Goal: Task Accomplishment & Management: Use online tool/utility

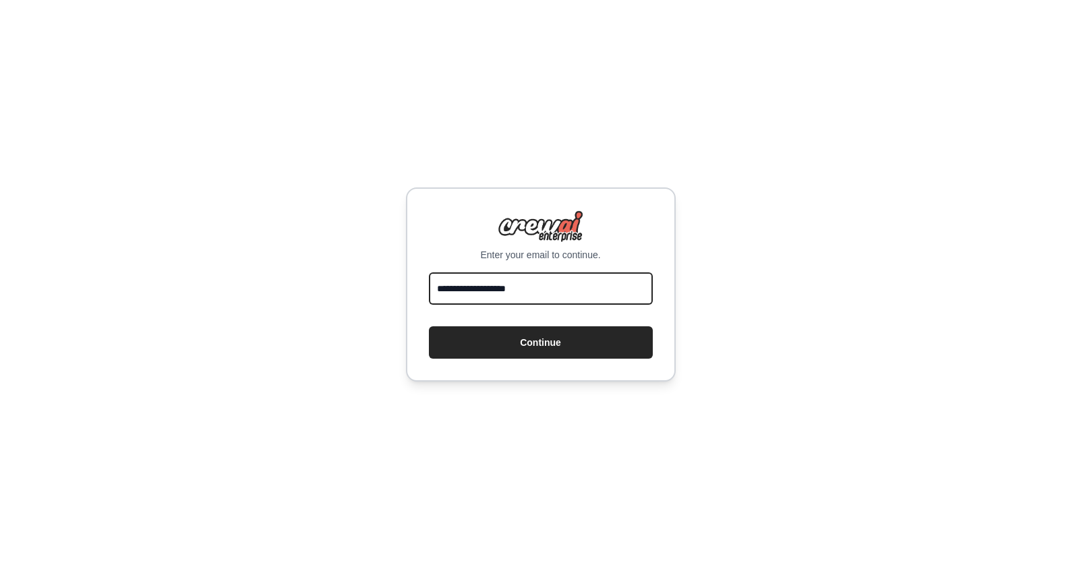
type input "**********"
click at [540, 342] on button "Continue" at bounding box center [541, 343] width 224 height 32
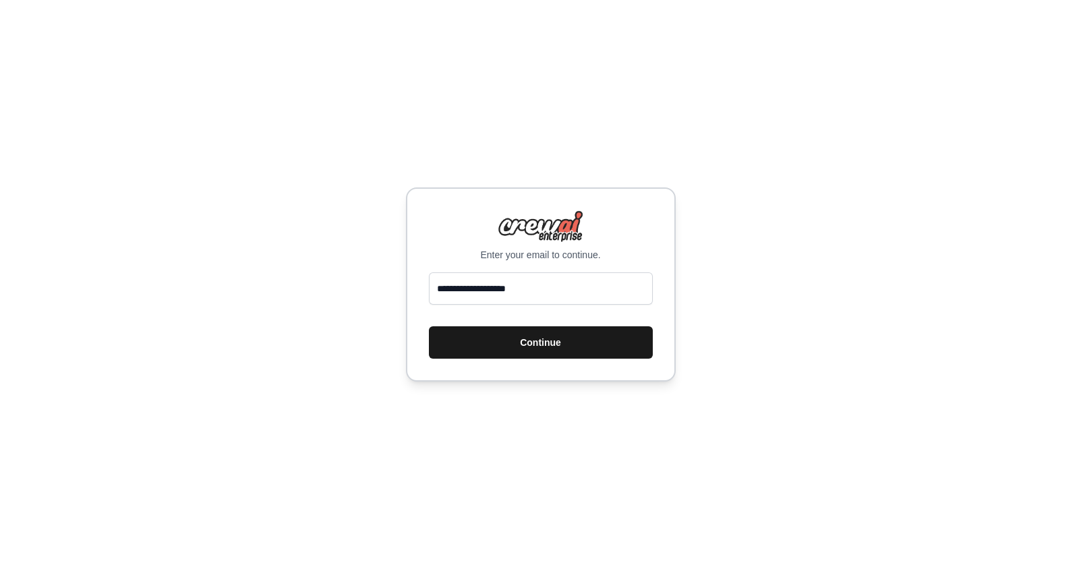
click at [522, 341] on button "Continue" at bounding box center [541, 343] width 224 height 32
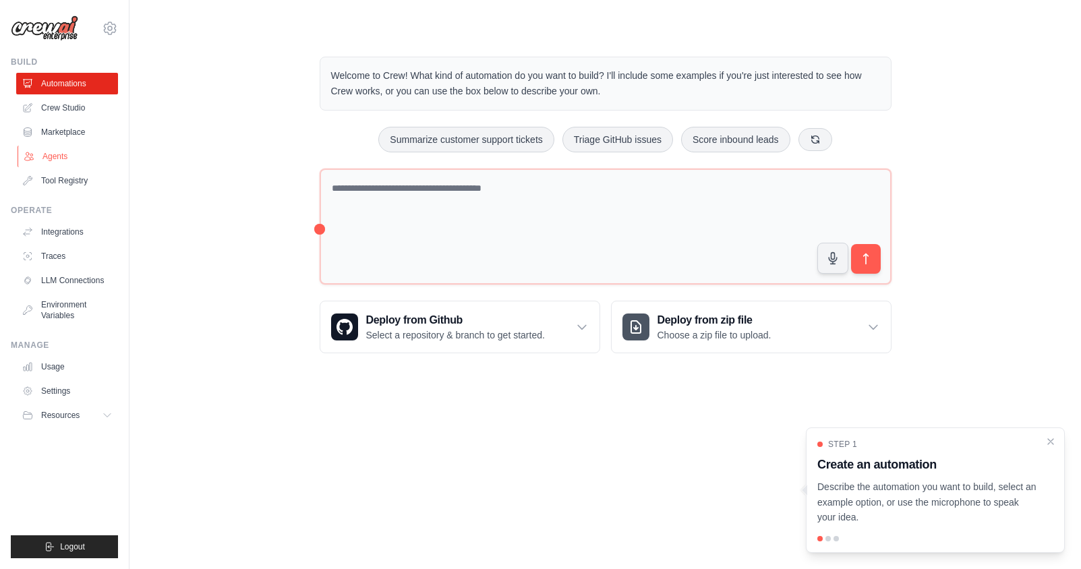
click at [55, 156] on link "Agents" at bounding box center [69, 157] width 102 height 22
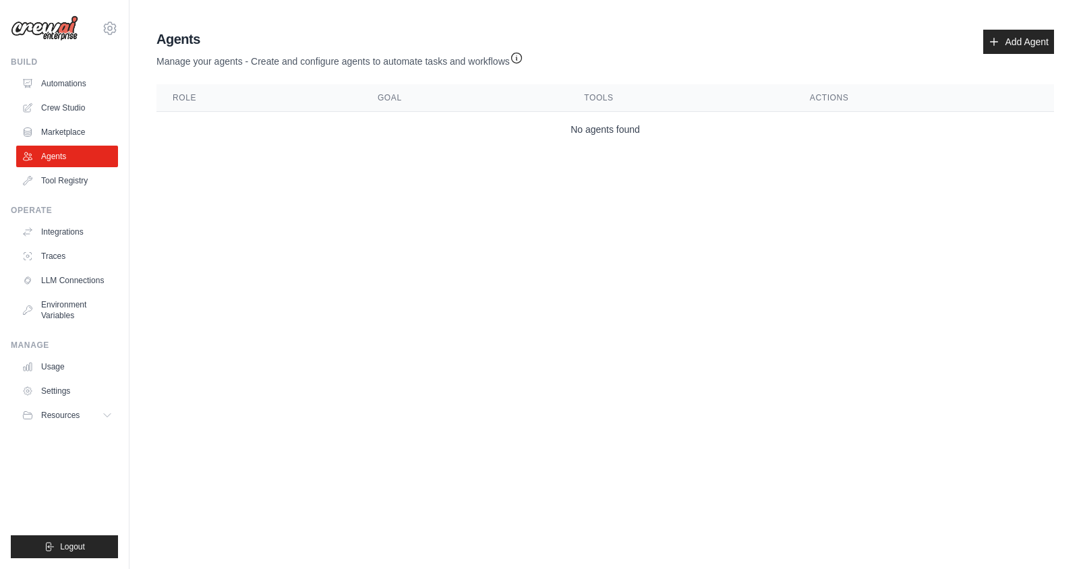
click at [517, 59] on icon "button" at bounding box center [516, 57] width 13 height 13
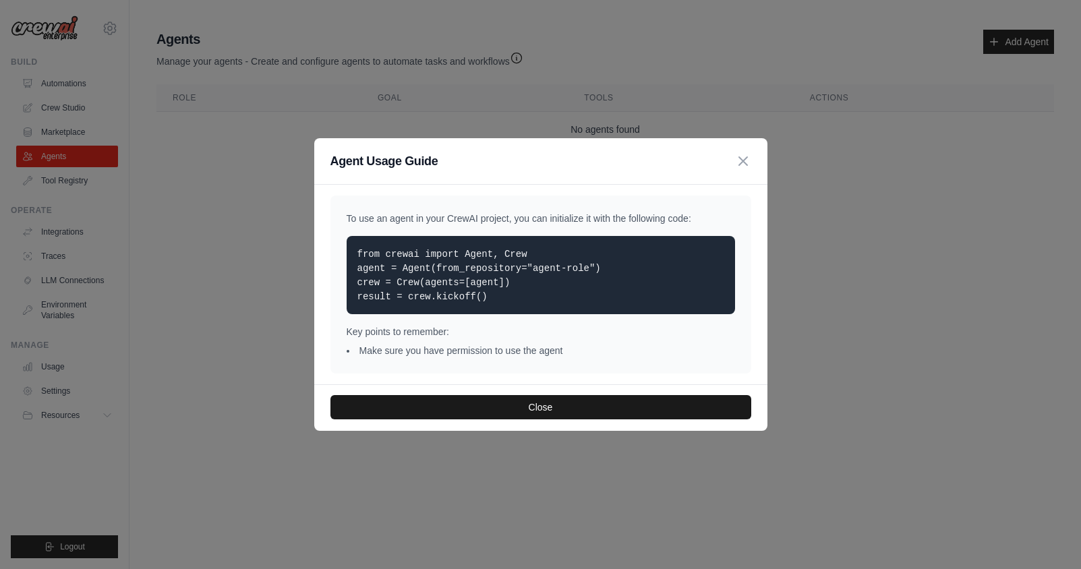
click at [542, 403] on button "Close" at bounding box center [541, 407] width 421 height 24
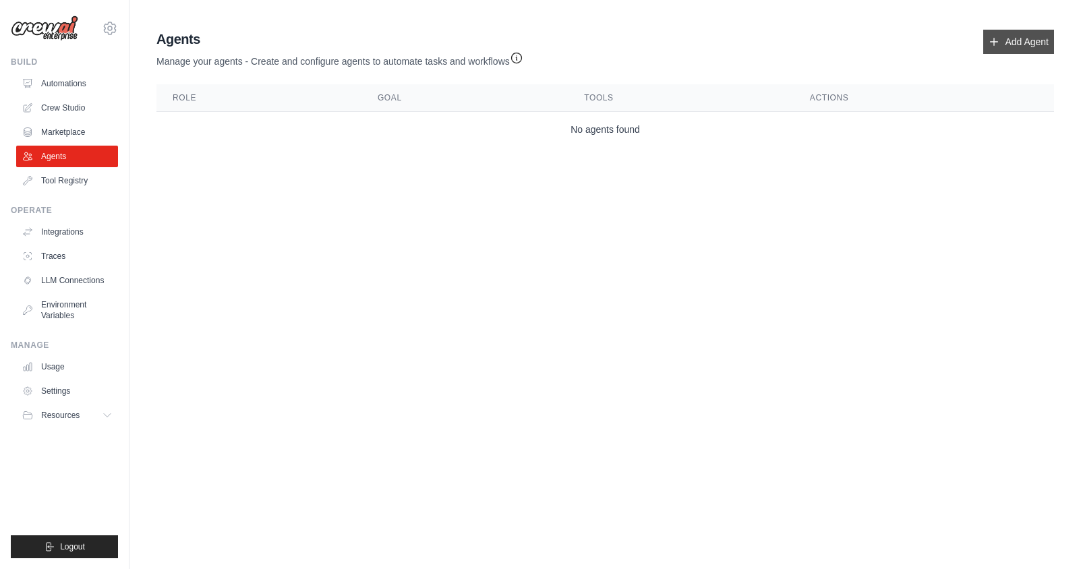
click at [1005, 47] on link "Add Agent" at bounding box center [1019, 42] width 71 height 24
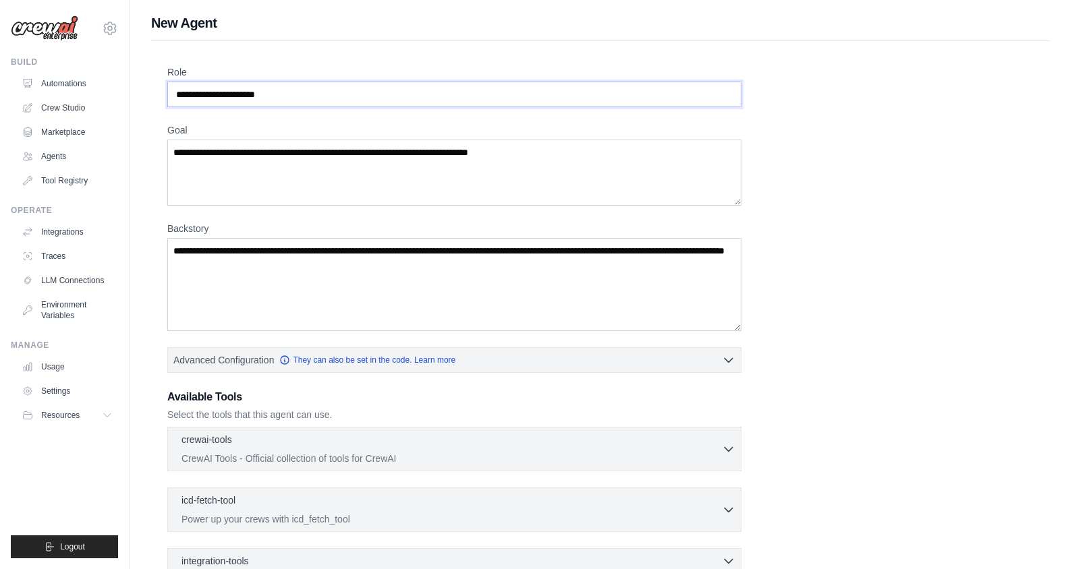
click at [291, 95] on input "Role" at bounding box center [454, 95] width 574 height 26
click at [229, 154] on textarea "Goal" at bounding box center [454, 173] width 574 height 66
click at [257, 266] on textarea "Backstory" at bounding box center [454, 284] width 574 height 93
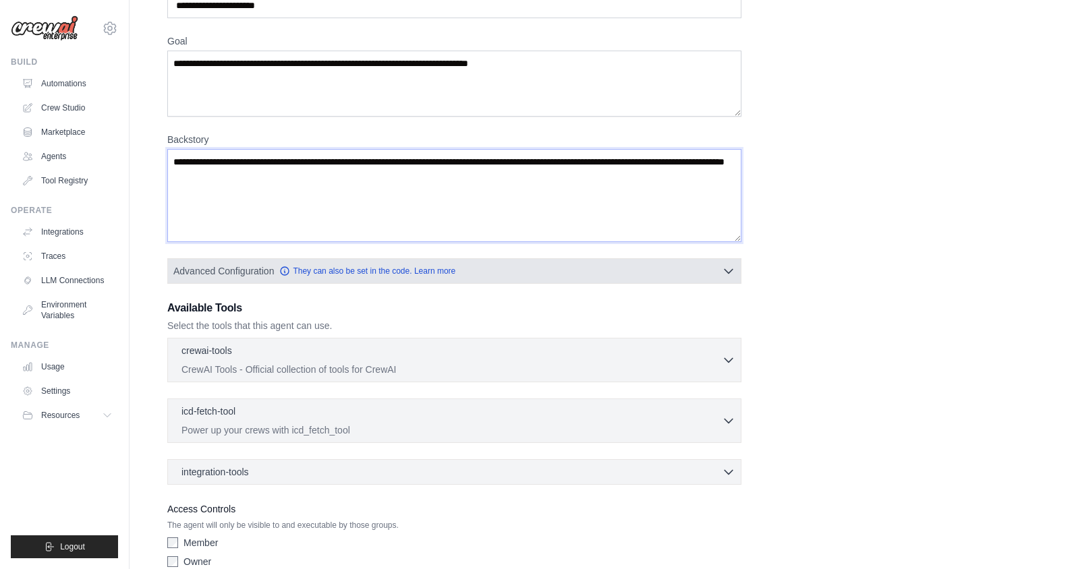
scroll to position [115, 0]
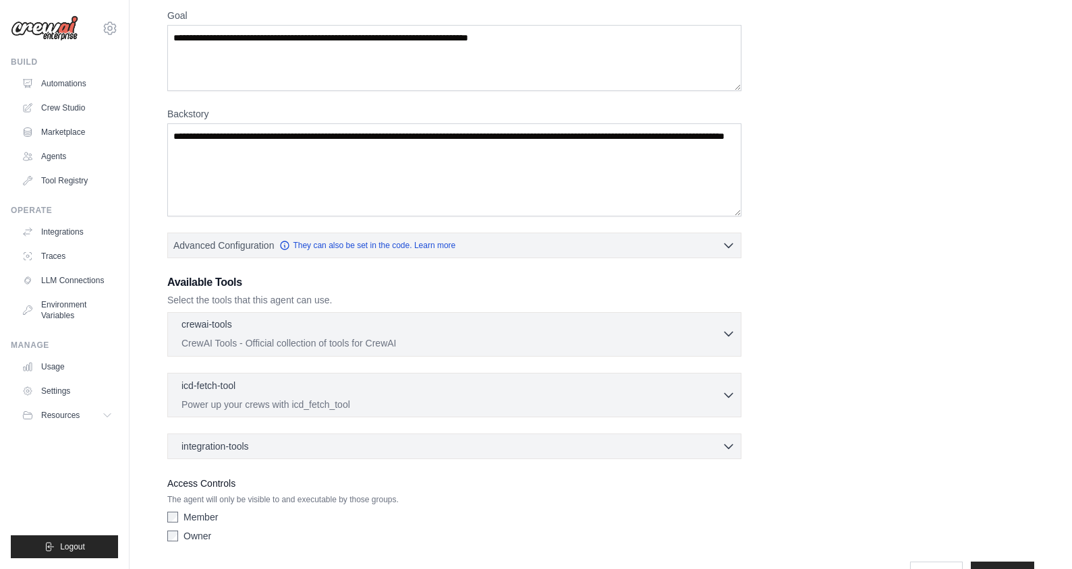
click at [676, 345] on p "CrewAI Tools - Official collection of tools for CrewAI" at bounding box center [451, 343] width 540 height 13
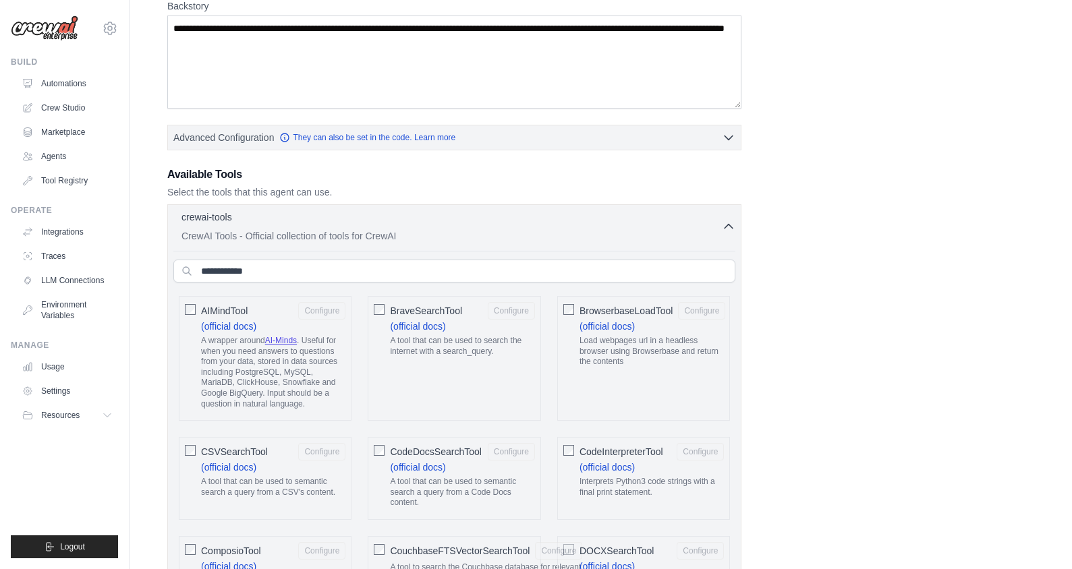
scroll to position [336, 0]
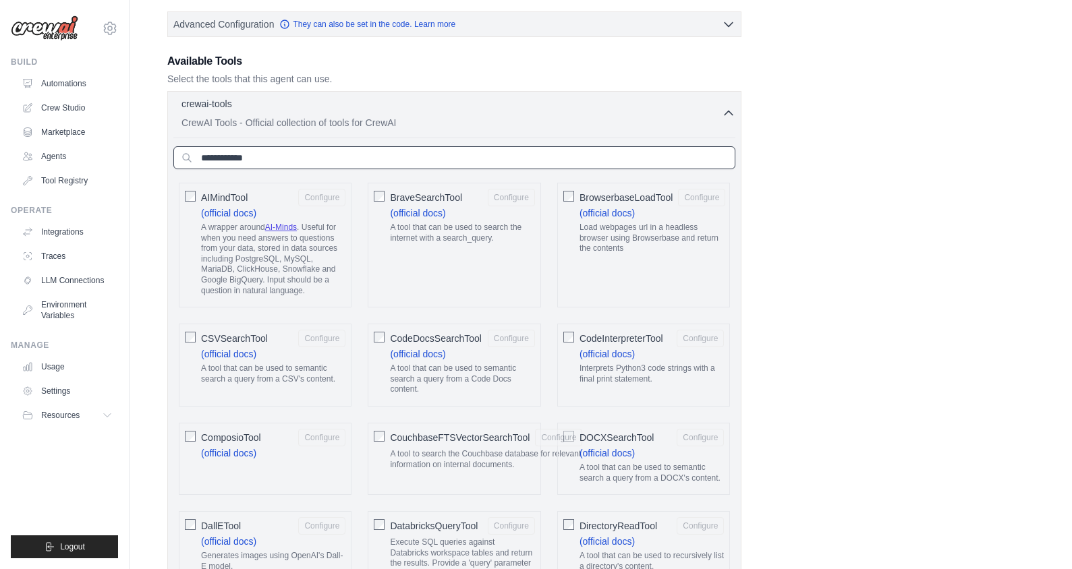
click at [302, 163] on input "text" at bounding box center [454, 157] width 562 height 23
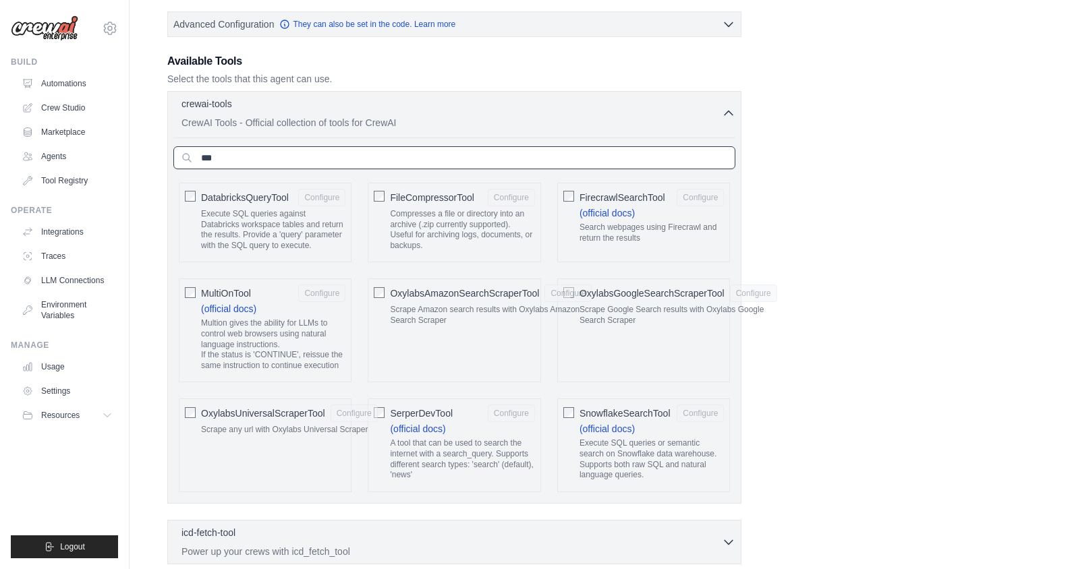
scroll to position [202, 0]
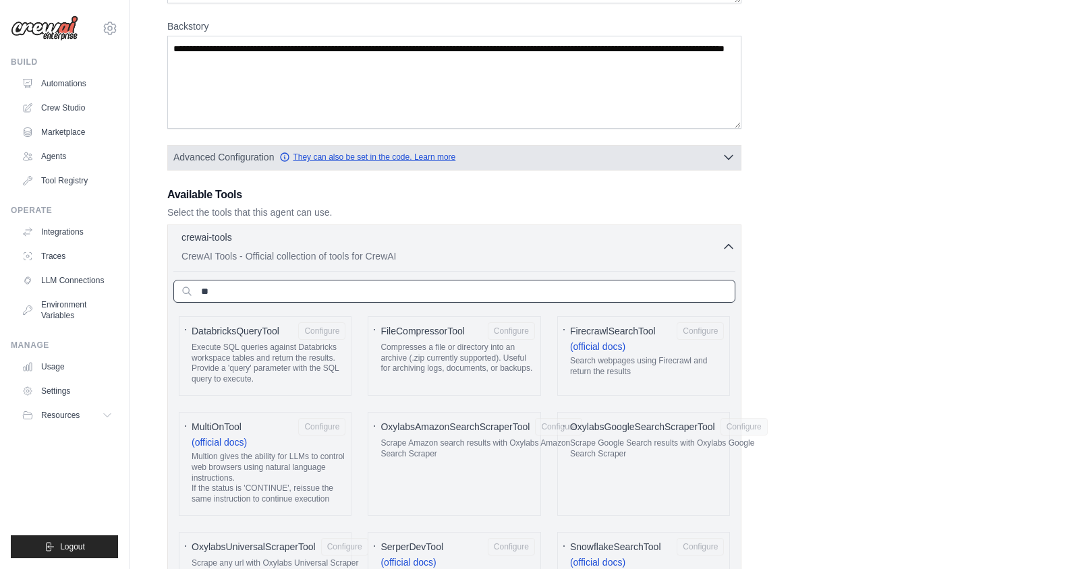
type input "*"
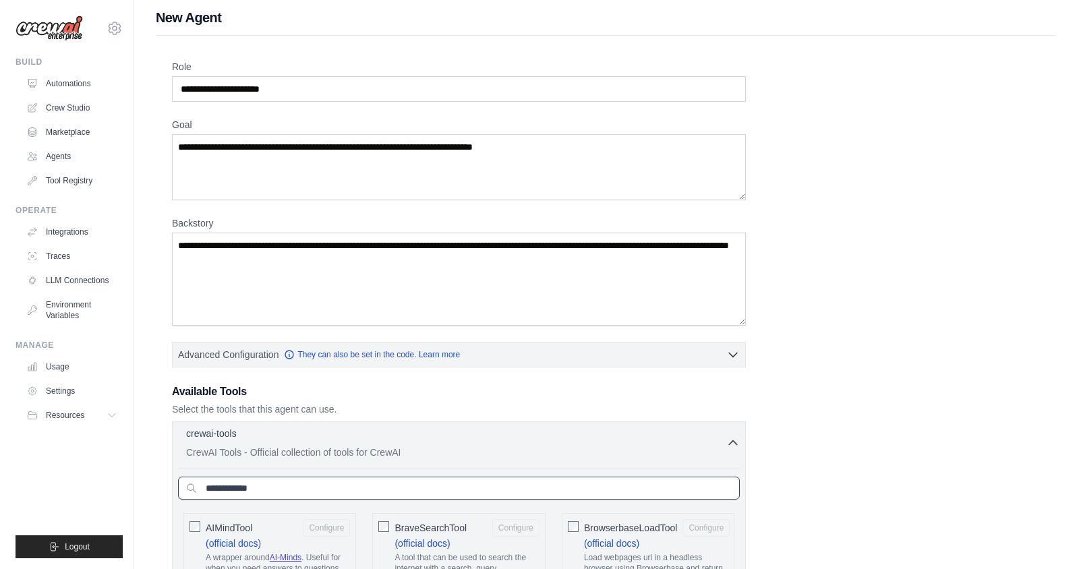
scroll to position [0, 0]
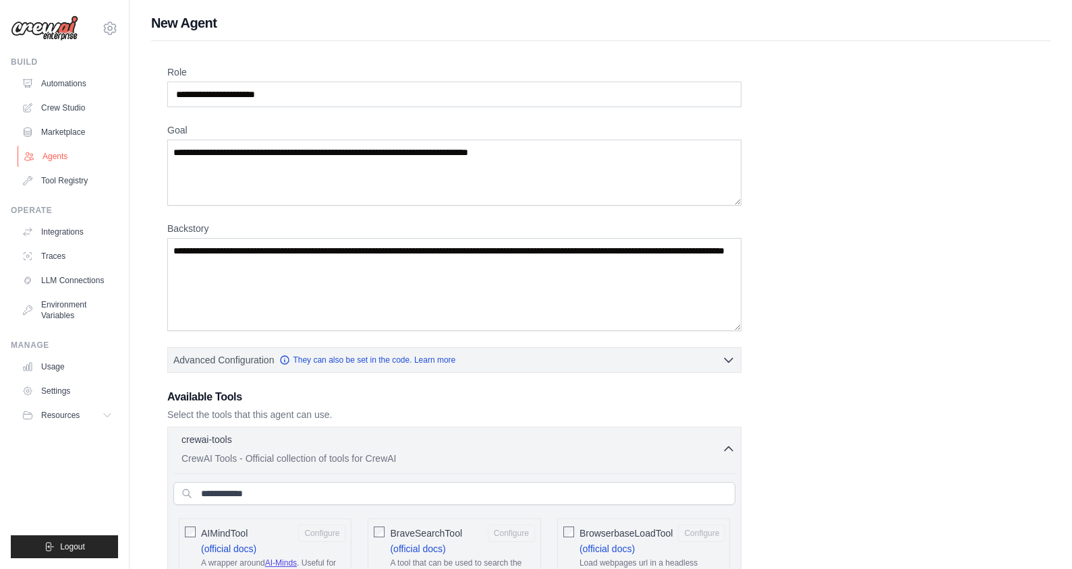
click at [58, 159] on link "Agents" at bounding box center [69, 157] width 102 height 22
